Goal: Information Seeking & Learning: Learn about a topic

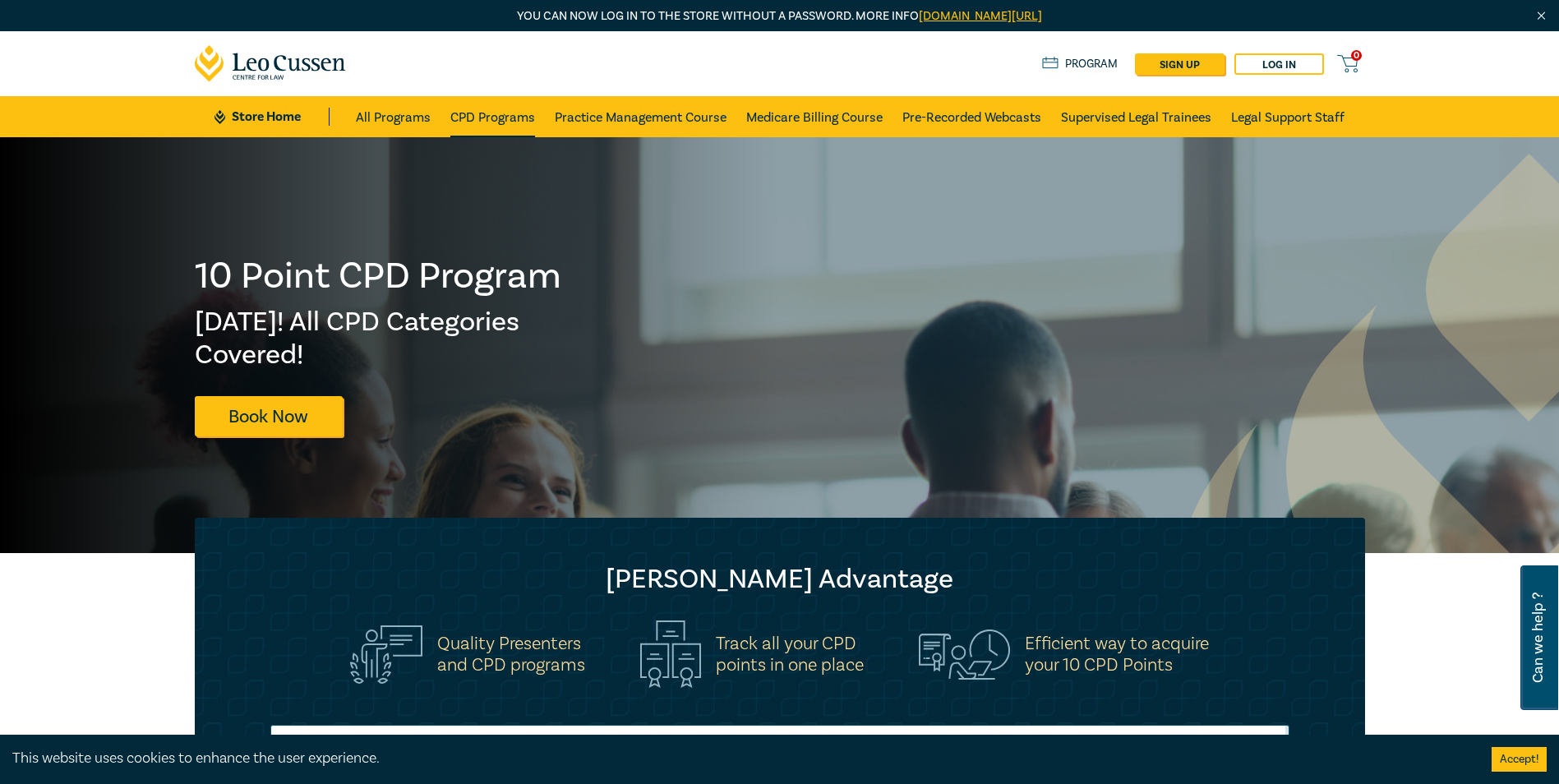
click at [480, 118] on link "CPD Programs" at bounding box center [492, 116] width 84 height 41
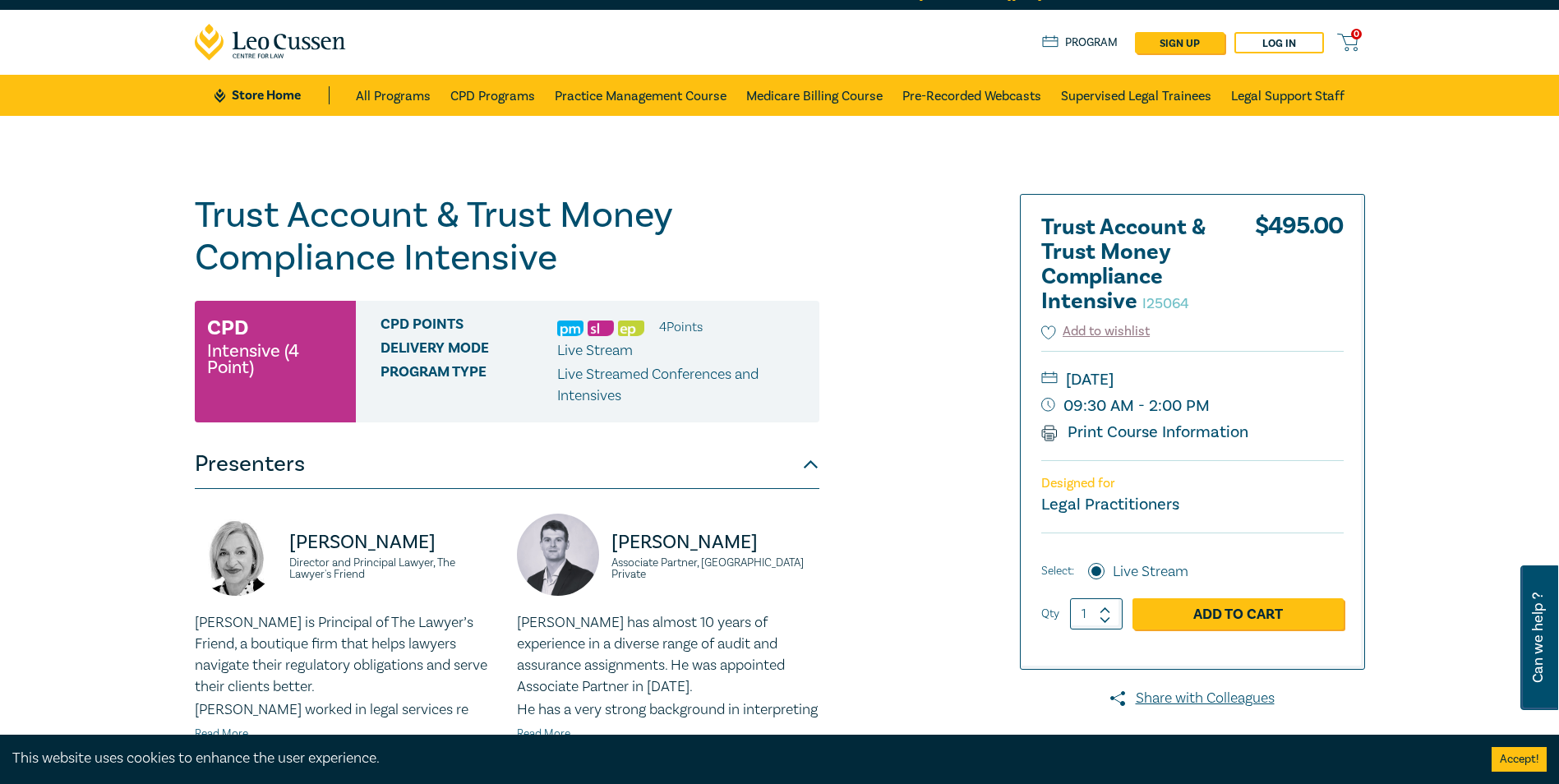
scroll to position [23, 0]
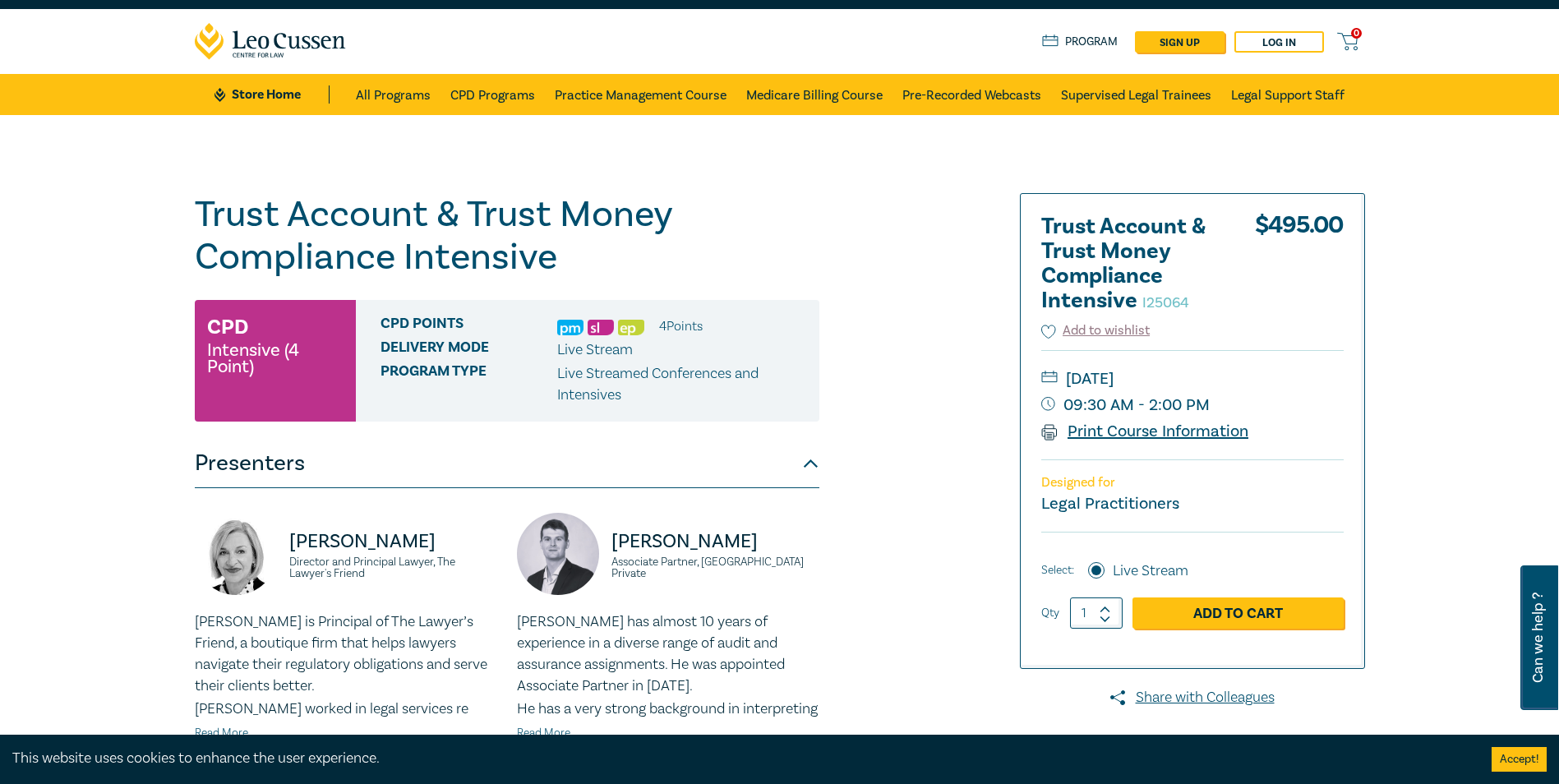
click at [1152, 431] on link "Print Course Information" at bounding box center [1145, 431] width 208 height 22
